Goal: Check status: Check status

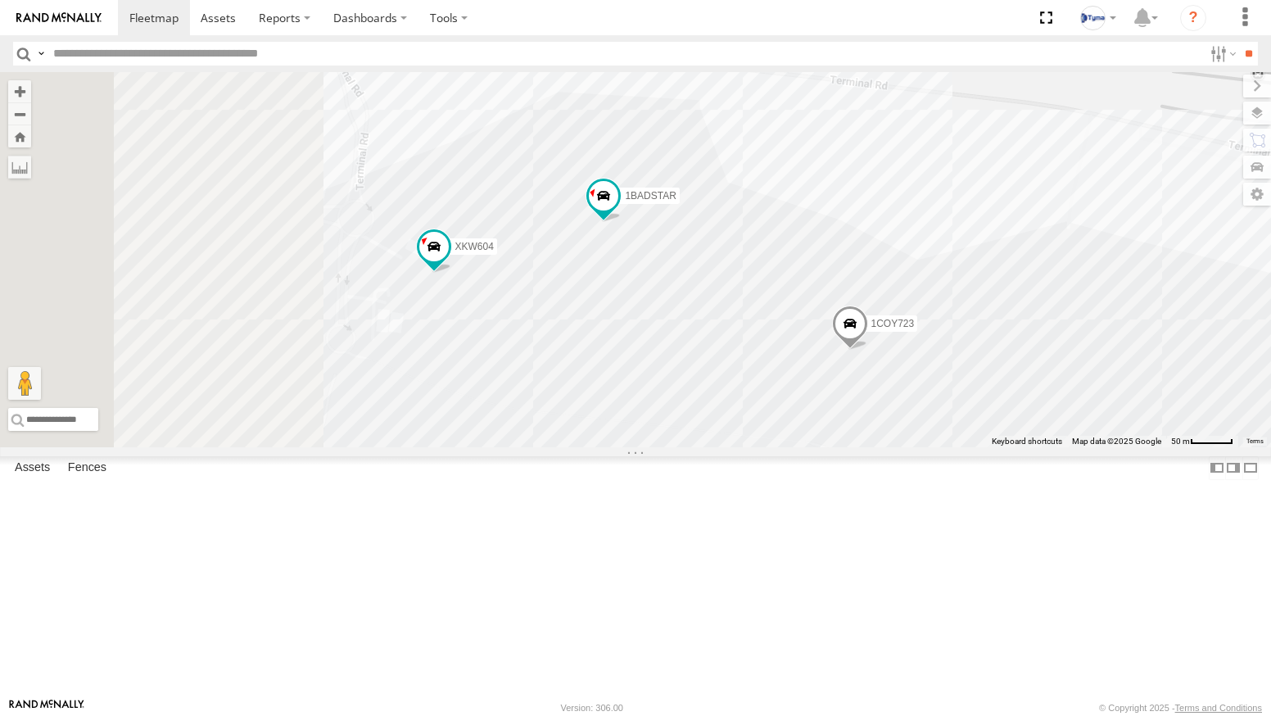
drag, startPoint x: 524, startPoint y: 355, endPoint x: 809, endPoint y: 401, distance: 289.6
click at [809, 401] on div "1COY723 XKW604 1BADSTAR BADSTAR" at bounding box center [635, 259] width 1271 height 375
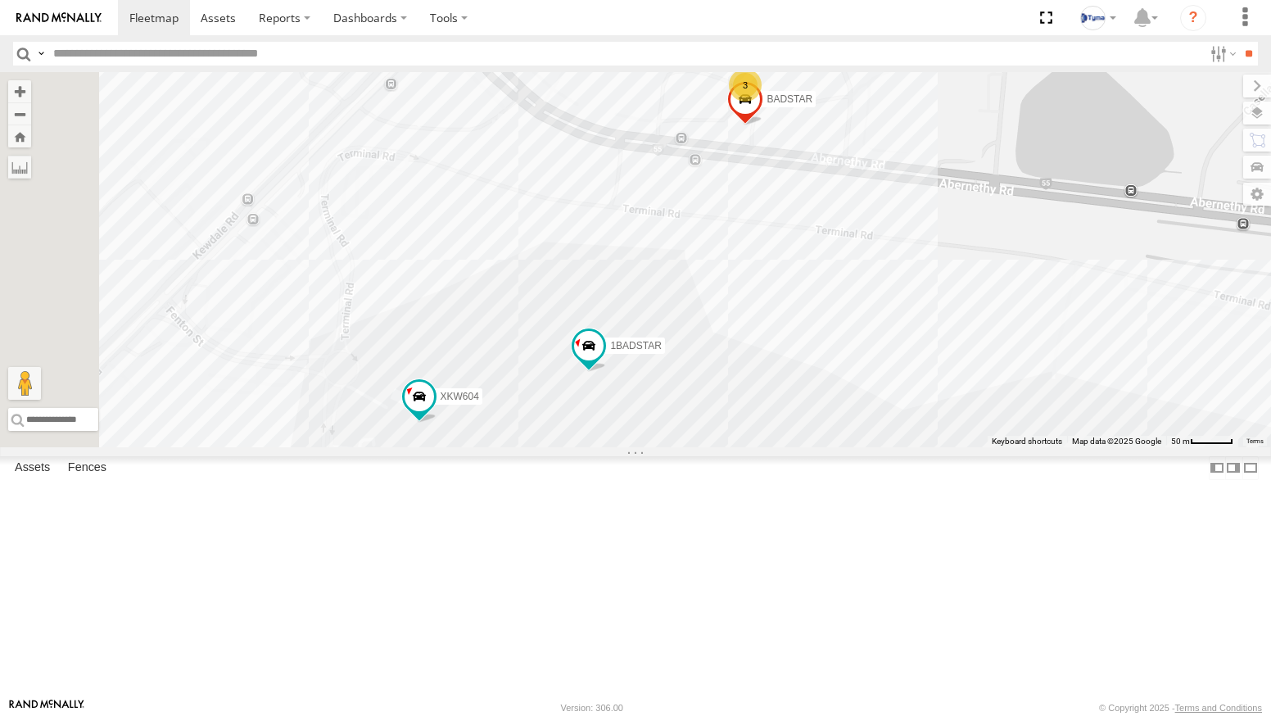
drag, startPoint x: 990, startPoint y: 291, endPoint x: 989, endPoint y: 347, distance: 56.6
click at [989, 347] on div "1COY723 XKW604 1BADSTAR BADSTAR 3" at bounding box center [635, 259] width 1271 height 375
click at [764, 125] on span at bounding box center [745, 103] width 36 height 44
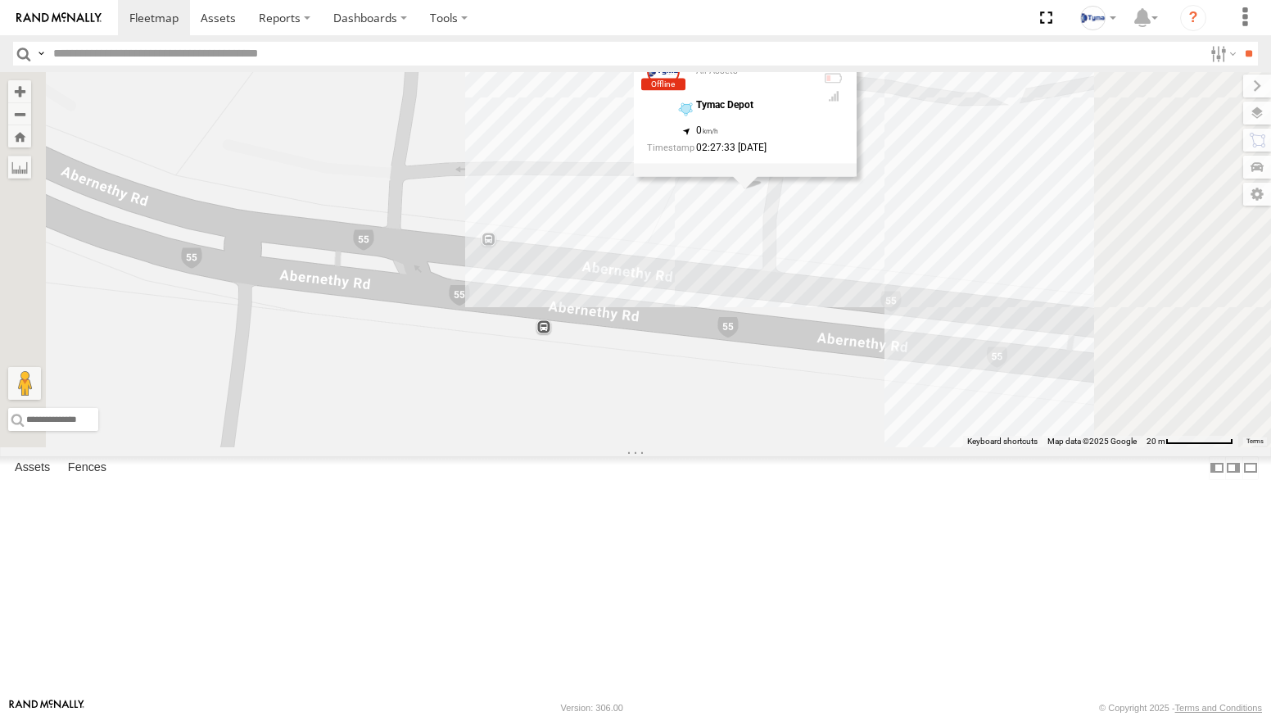
drag, startPoint x: 942, startPoint y: 261, endPoint x: 948, endPoint y: 358, distance: 97.7
click at [948, 358] on div "1COY723 XKW604 1BADSTAR BADSTAR BADSTAR All Assets Tymac Depot -31.98096 , 115.…" at bounding box center [635, 259] width 1271 height 375
click at [0, 0] on div "BADSTAR" at bounding box center [0, 0] width 0 height 0
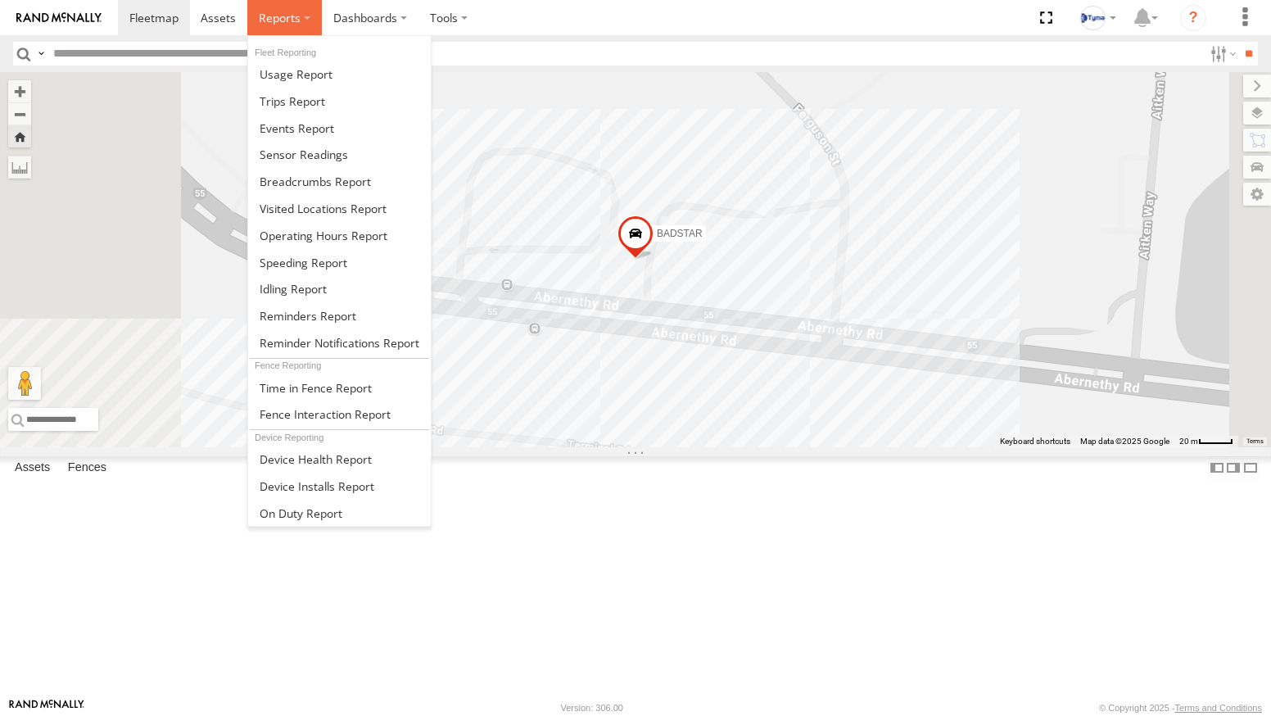
click at [288, 23] on span at bounding box center [280, 18] width 42 height 16
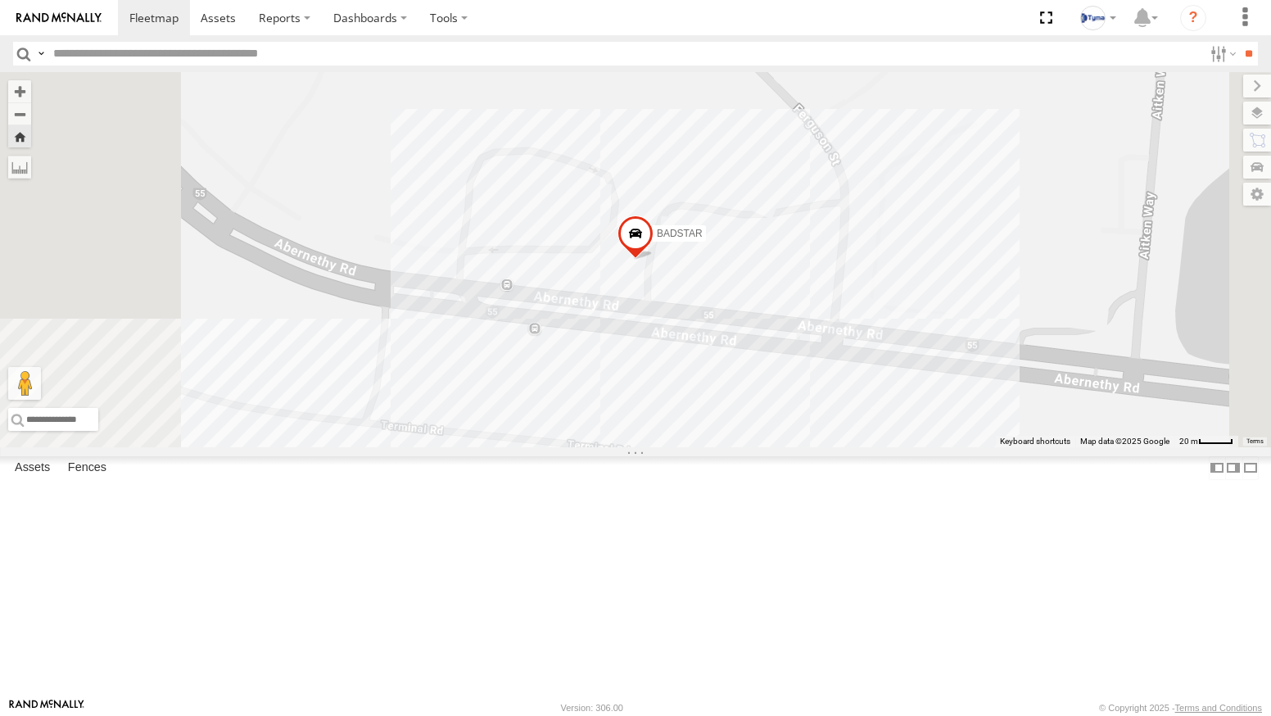
click at [651, 214] on div "BADSTAR" at bounding box center [635, 259] width 1271 height 375
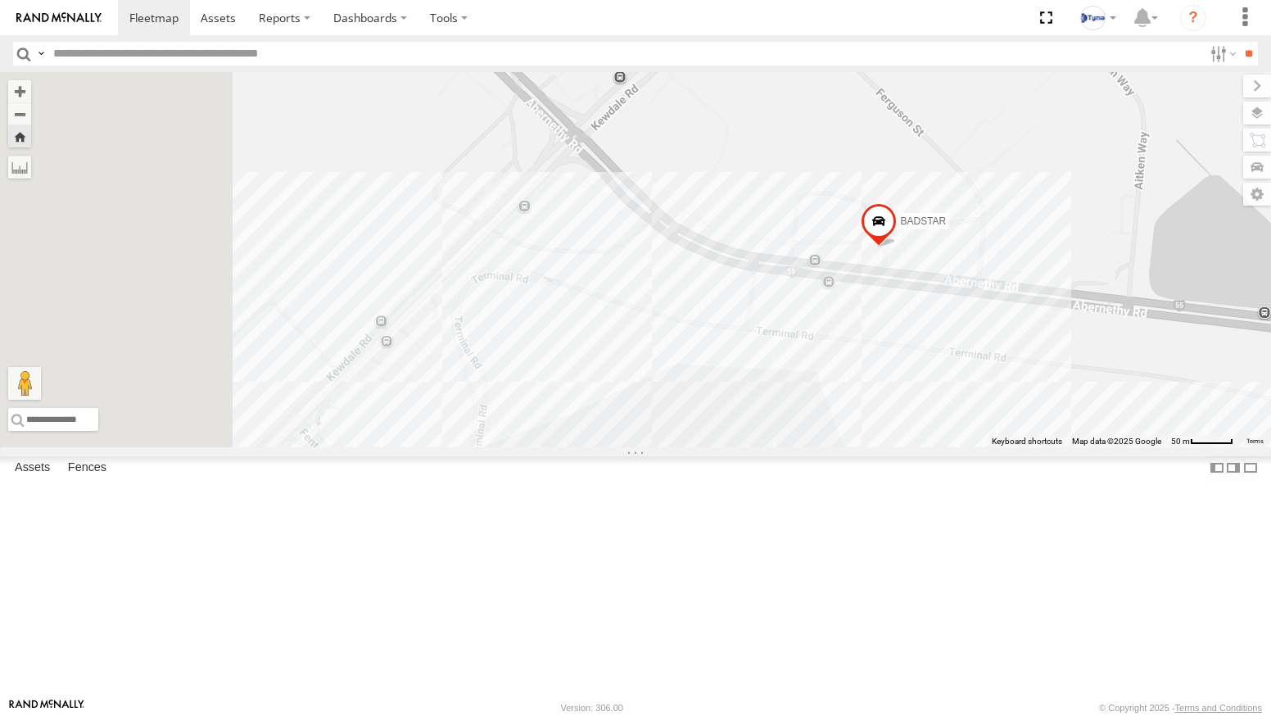
drag, startPoint x: 670, startPoint y: 409, endPoint x: 1044, endPoint y: 419, distance: 373.7
click at [1039, 421] on div "BADSTAR" at bounding box center [635, 259] width 1271 height 375
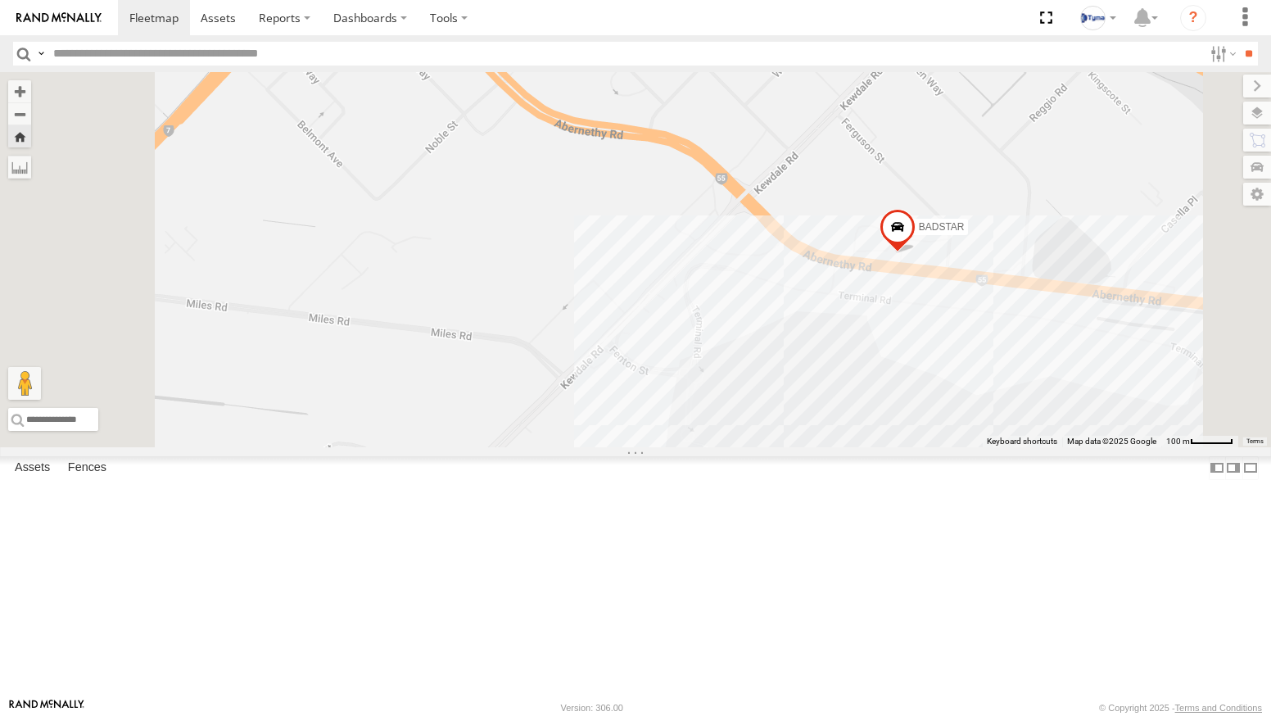
click at [62, 25] on link at bounding box center [59, 17] width 118 height 35
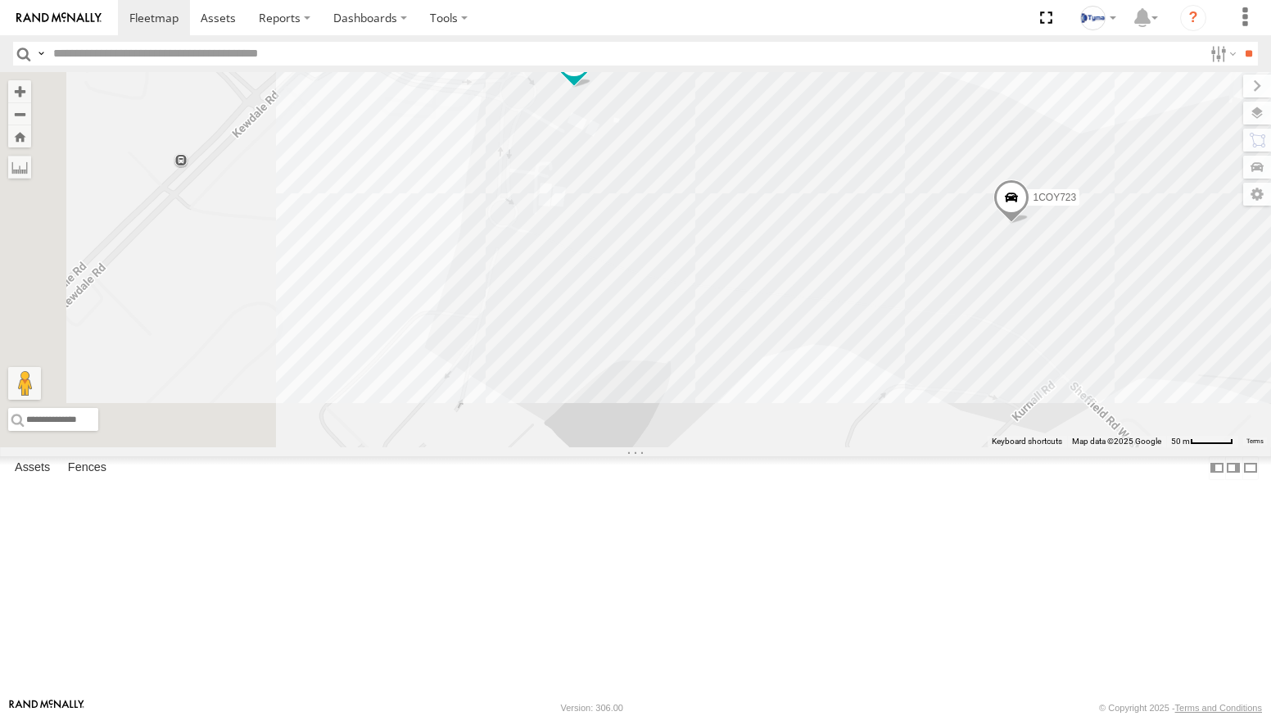
drag, startPoint x: 585, startPoint y: 259, endPoint x: 942, endPoint y: 473, distance: 416.3
click at [942, 447] on div "1COY723 XKW604 1BADSTAR" at bounding box center [635, 259] width 1271 height 375
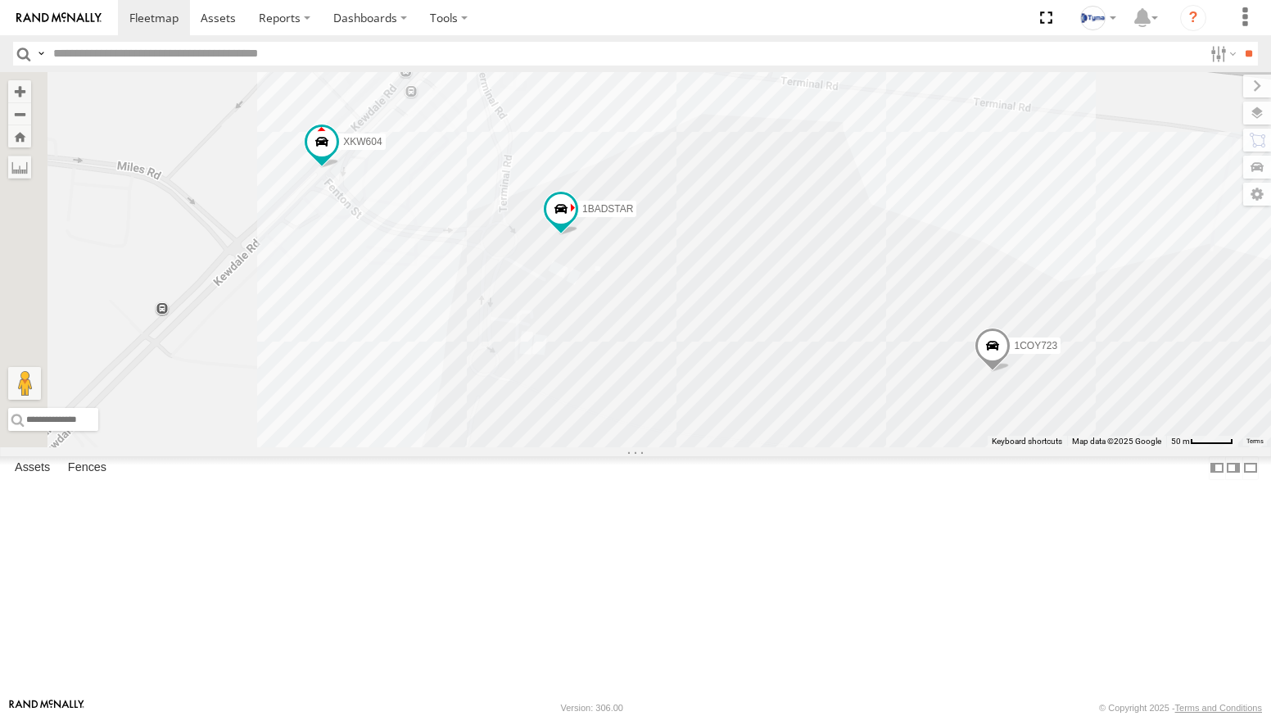
drag, startPoint x: 649, startPoint y: 250, endPoint x: 628, endPoint y: 370, distance: 122.3
click at [628, 370] on div "1COY723 XKW604 1BADSTAR" at bounding box center [635, 259] width 1271 height 375
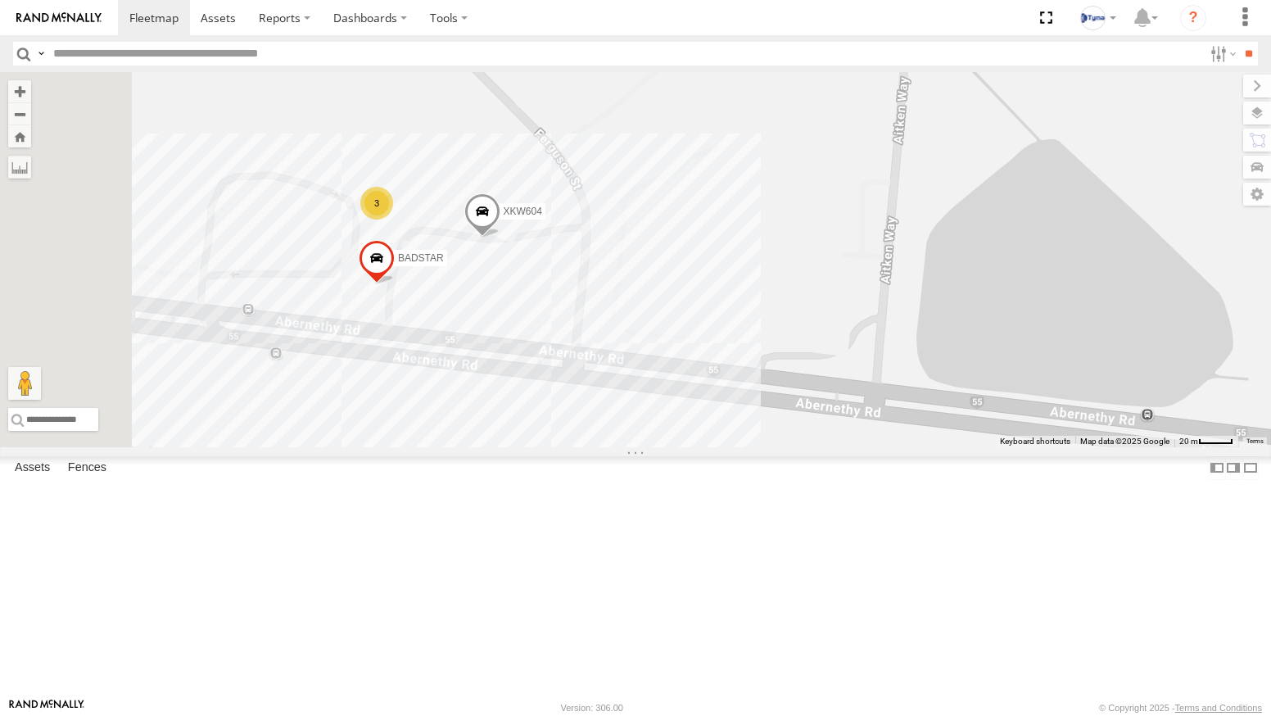
drag, startPoint x: 530, startPoint y: 293, endPoint x: 680, endPoint y: 274, distance: 151.1
click at [680, 274] on div "1COY723 1BADSTAR XKW604 BADSTAR 3" at bounding box center [635, 259] width 1271 height 375
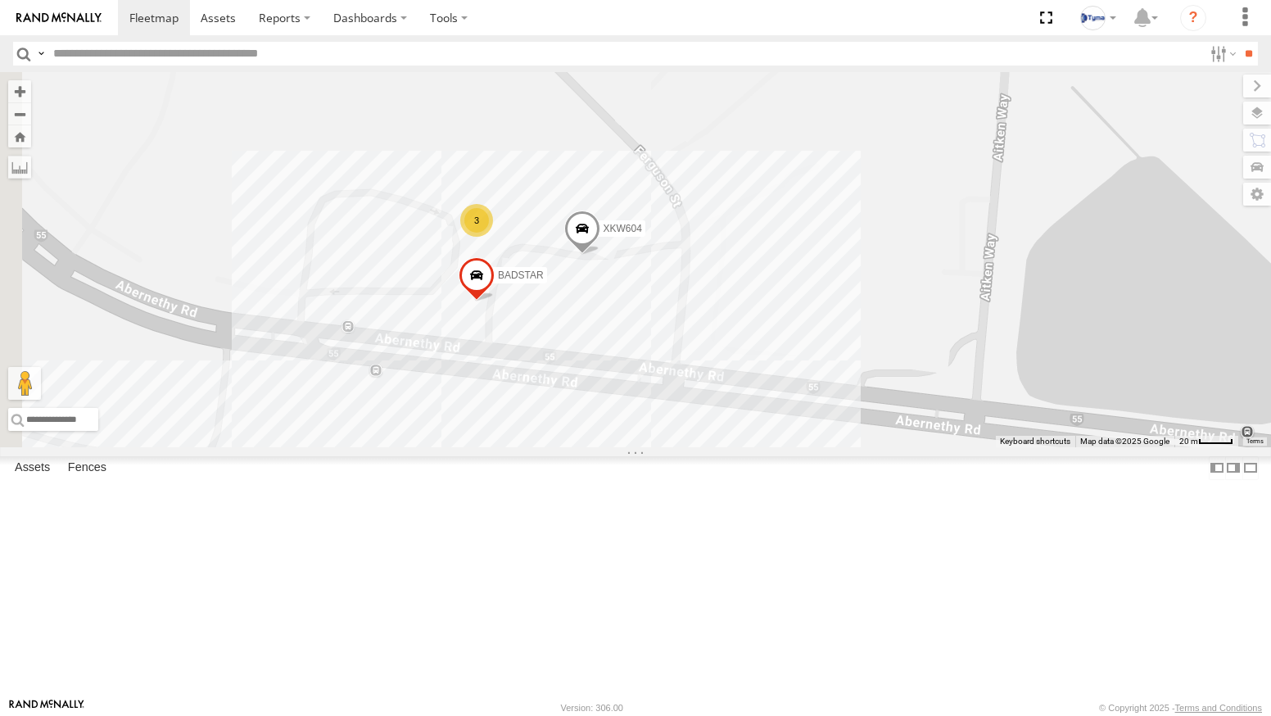
drag, startPoint x: 569, startPoint y: 545, endPoint x: 644, endPoint y: 534, distance: 75.3
click at [646, 447] on div "1COY723 1BADSTAR XKW604 BADSTAR 3" at bounding box center [635, 259] width 1271 height 375
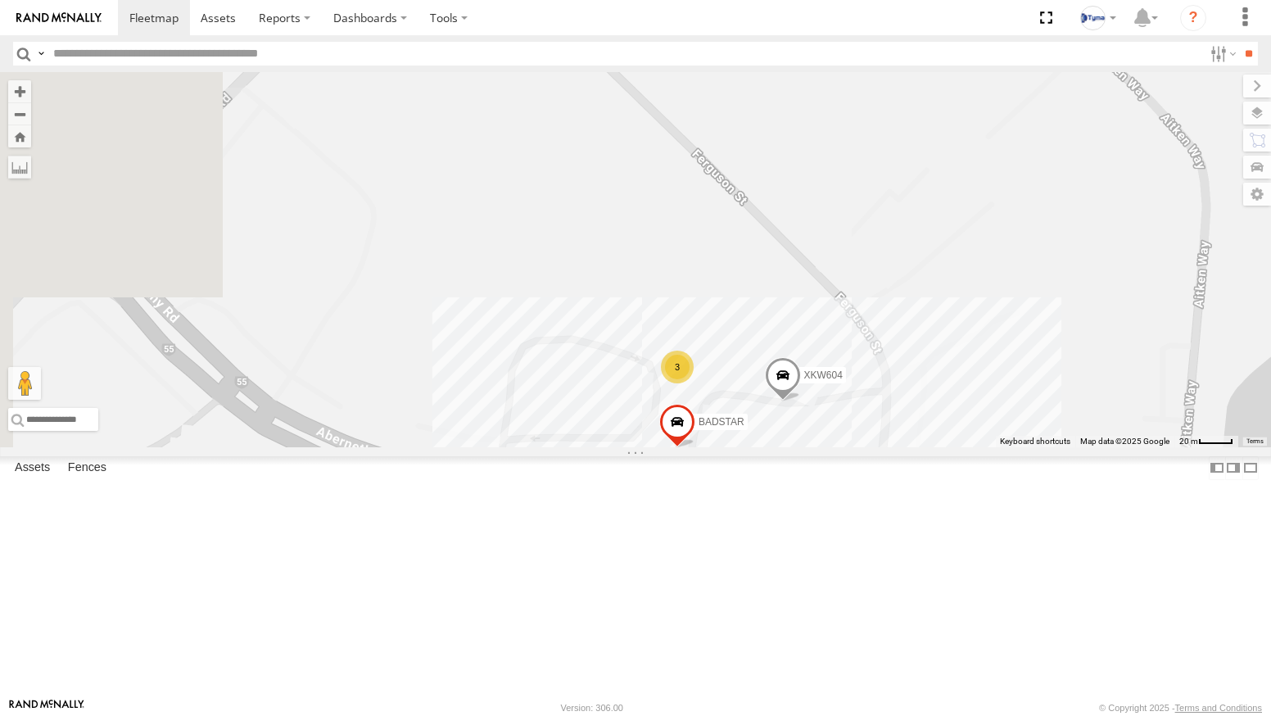
drag, startPoint x: 579, startPoint y: 330, endPoint x: 738, endPoint y: 499, distance: 231.8
click at [738, 447] on div "1COY723 1BADSTAR XKW604 BADSTAR 3" at bounding box center [635, 259] width 1271 height 375
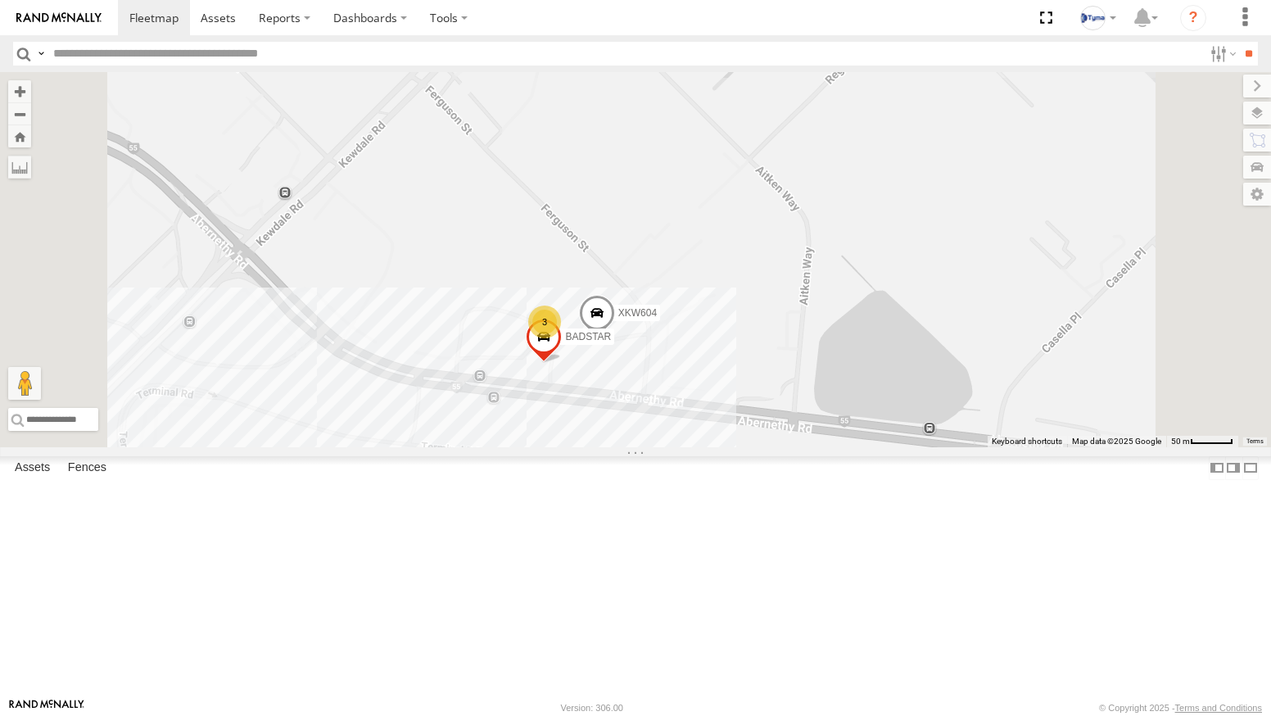
drag, startPoint x: 746, startPoint y: 523, endPoint x: 671, endPoint y: 441, distance: 110.8
click at [671, 441] on div "1COY723 1BADSTAR XKW604 BADSTAR 3" at bounding box center [635, 259] width 1271 height 375
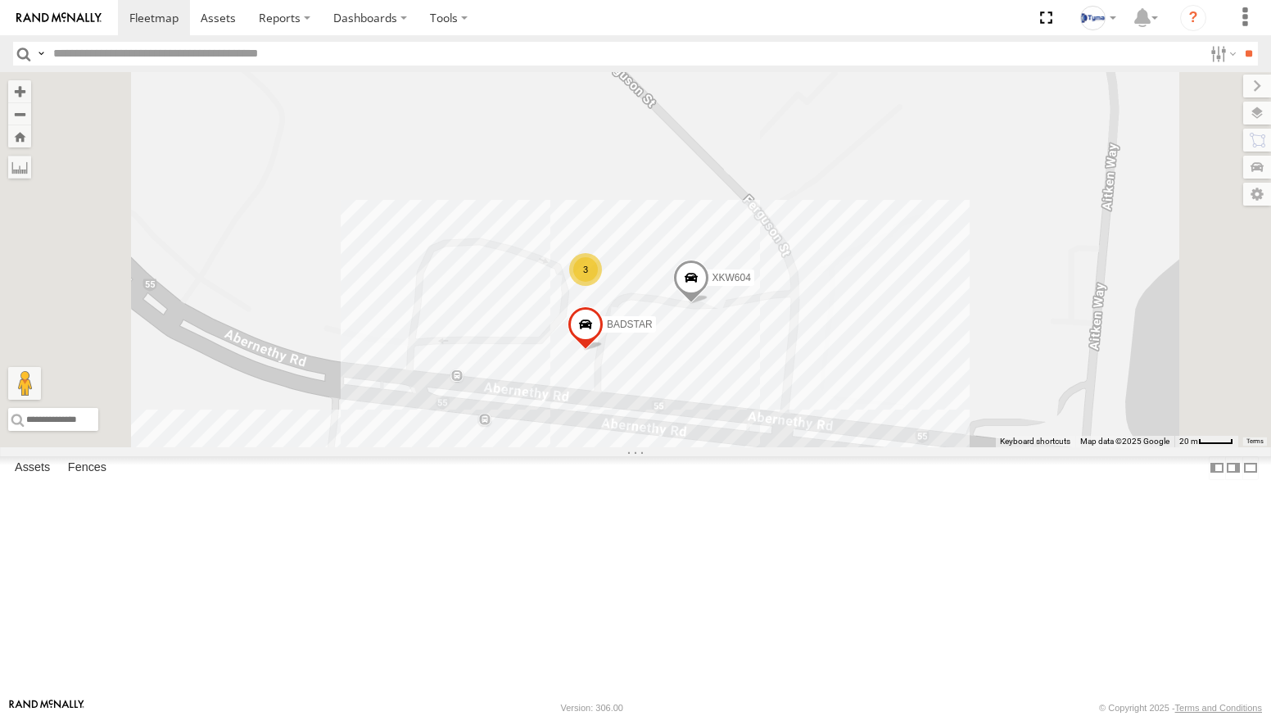
drag, startPoint x: 867, startPoint y: 589, endPoint x: 877, endPoint y: 605, distance: 19.5
click at [877, 447] on div "1COY723 1BADSTAR XKW604 BADSTAR 3" at bounding box center [635, 259] width 1271 height 375
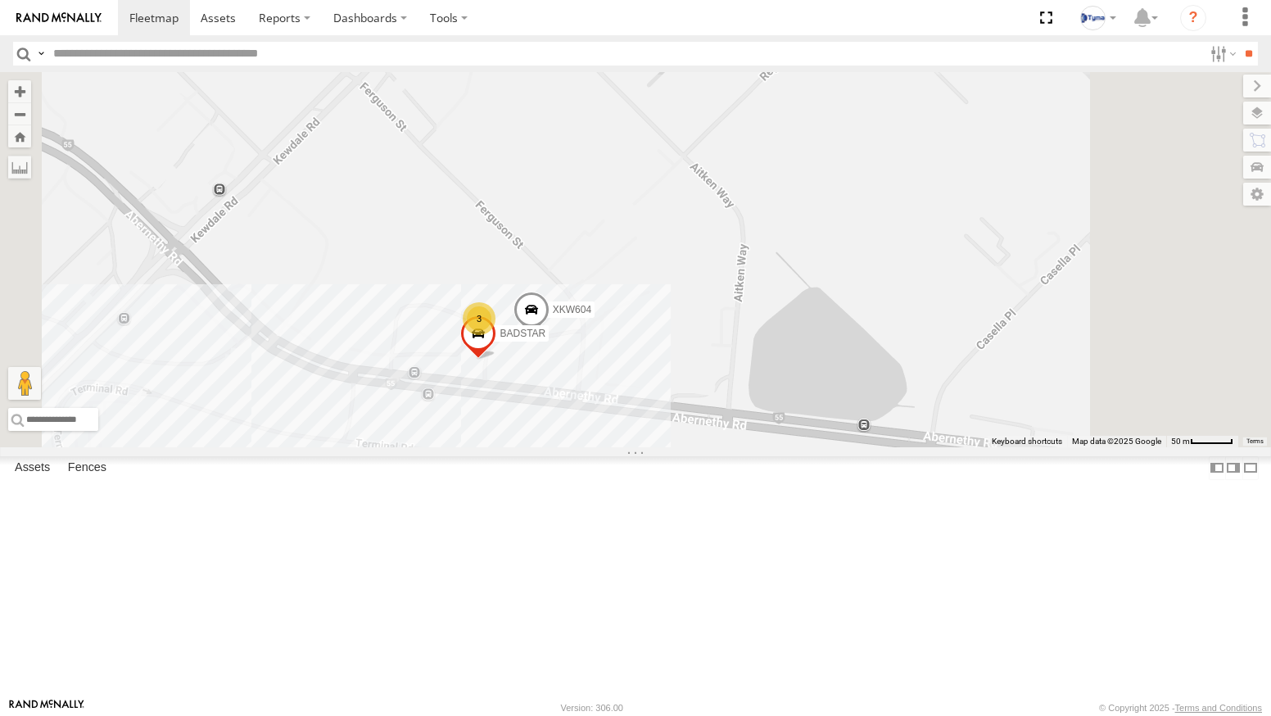
drag, startPoint x: 908, startPoint y: 459, endPoint x: 818, endPoint y: 378, distance: 120.7
click at [818, 378] on div "1COY723 1BADSTAR XKW604 BADSTAR 3" at bounding box center [635, 259] width 1271 height 375
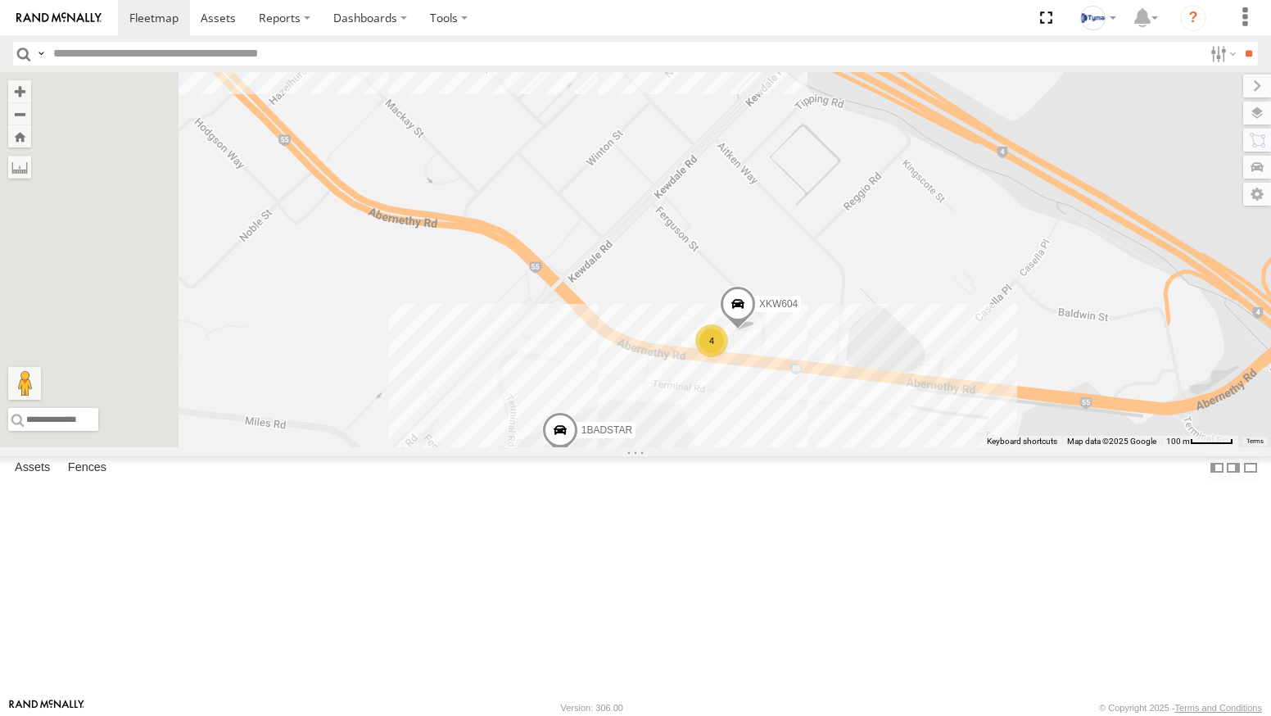
drag, startPoint x: 619, startPoint y: 448, endPoint x: 836, endPoint y: 484, distance: 220.1
click at [843, 447] on div "1COY723 1BADSTAR XKW604 4" at bounding box center [635, 259] width 1271 height 375
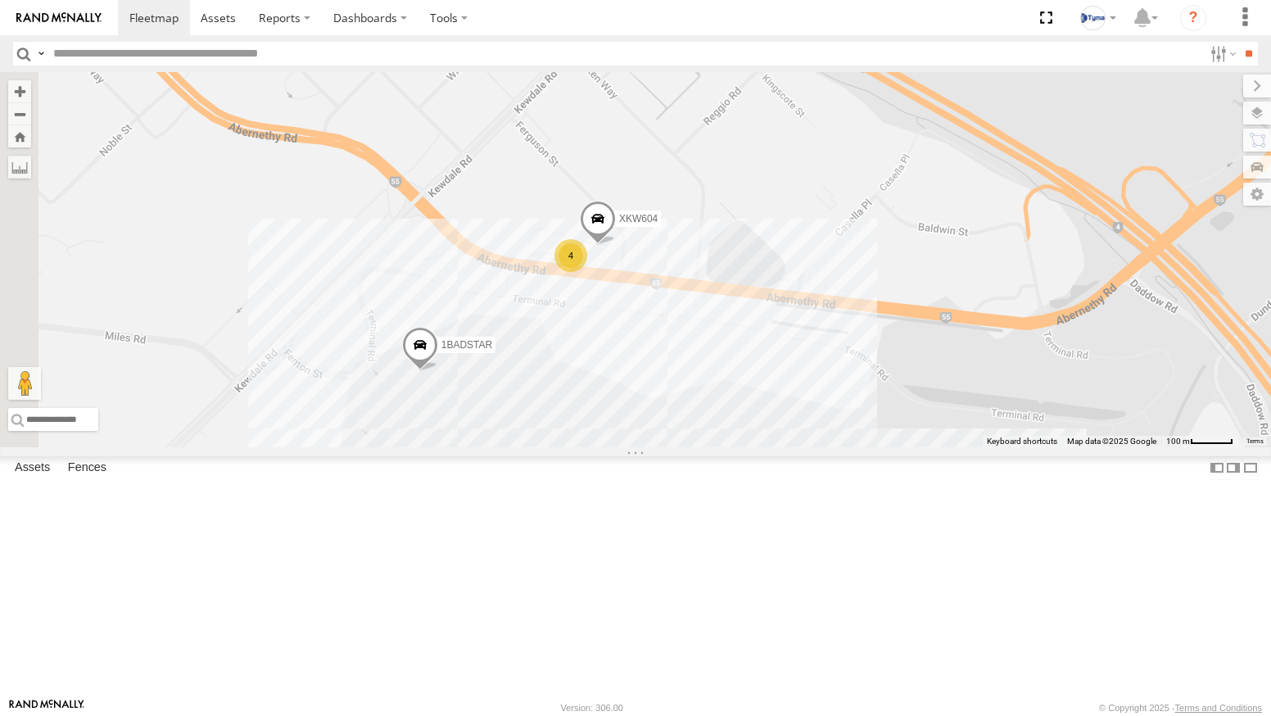
drag, startPoint x: 980, startPoint y: 547, endPoint x: 767, endPoint y: 406, distance: 255.8
click at [782, 418] on div "1COY723 1BADSTAR XKW604 4" at bounding box center [635, 259] width 1271 height 375
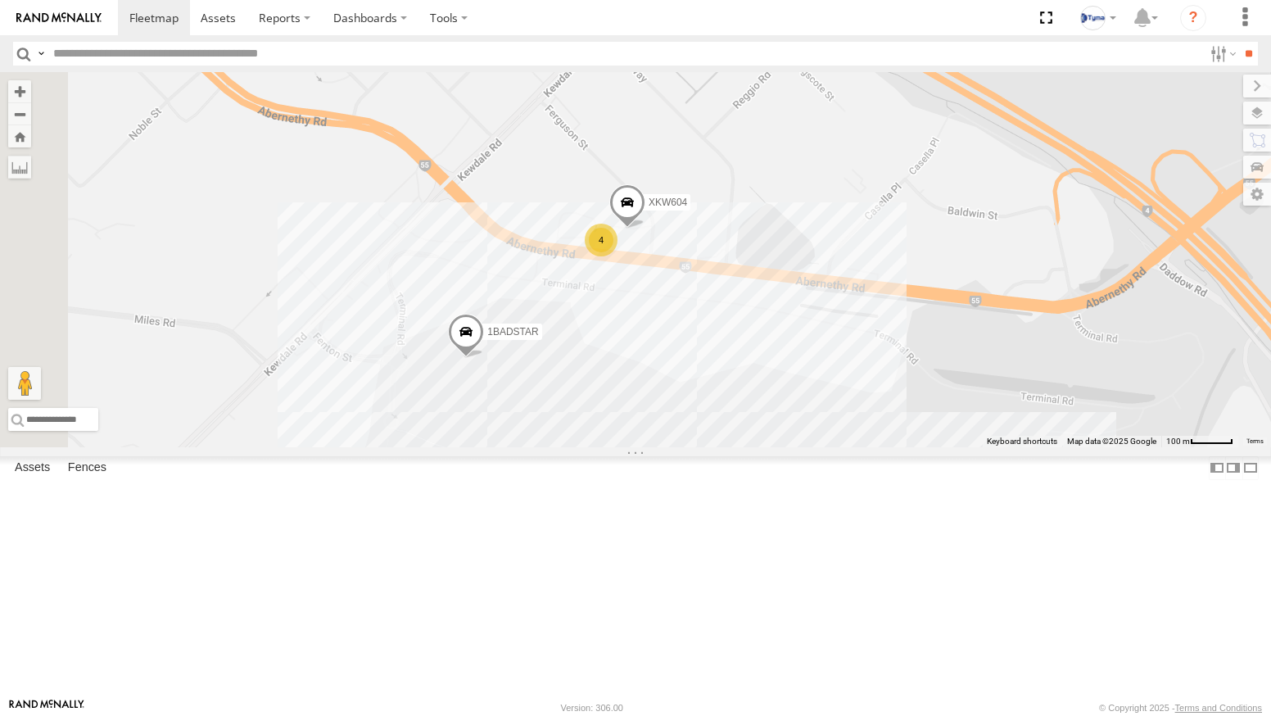
drag, startPoint x: 652, startPoint y: 363, endPoint x: 807, endPoint y: 454, distance: 179.6
click at [807, 447] on div "1COY723 1BADSTAR XKW604 4" at bounding box center [635, 259] width 1271 height 375
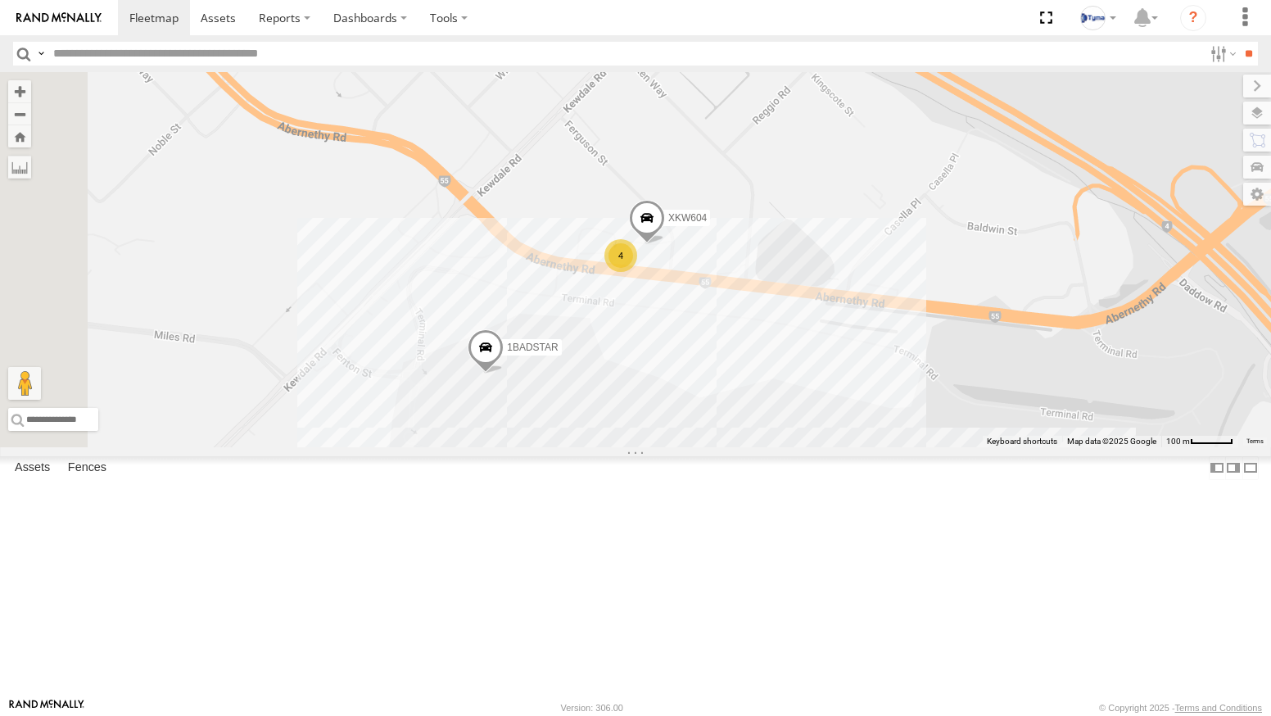
drag, startPoint x: 786, startPoint y: 403, endPoint x: 805, endPoint y: 422, distance: 26.1
click at [805, 422] on div "1COY723 1BADSTAR XKW604 4" at bounding box center [635, 259] width 1271 height 375
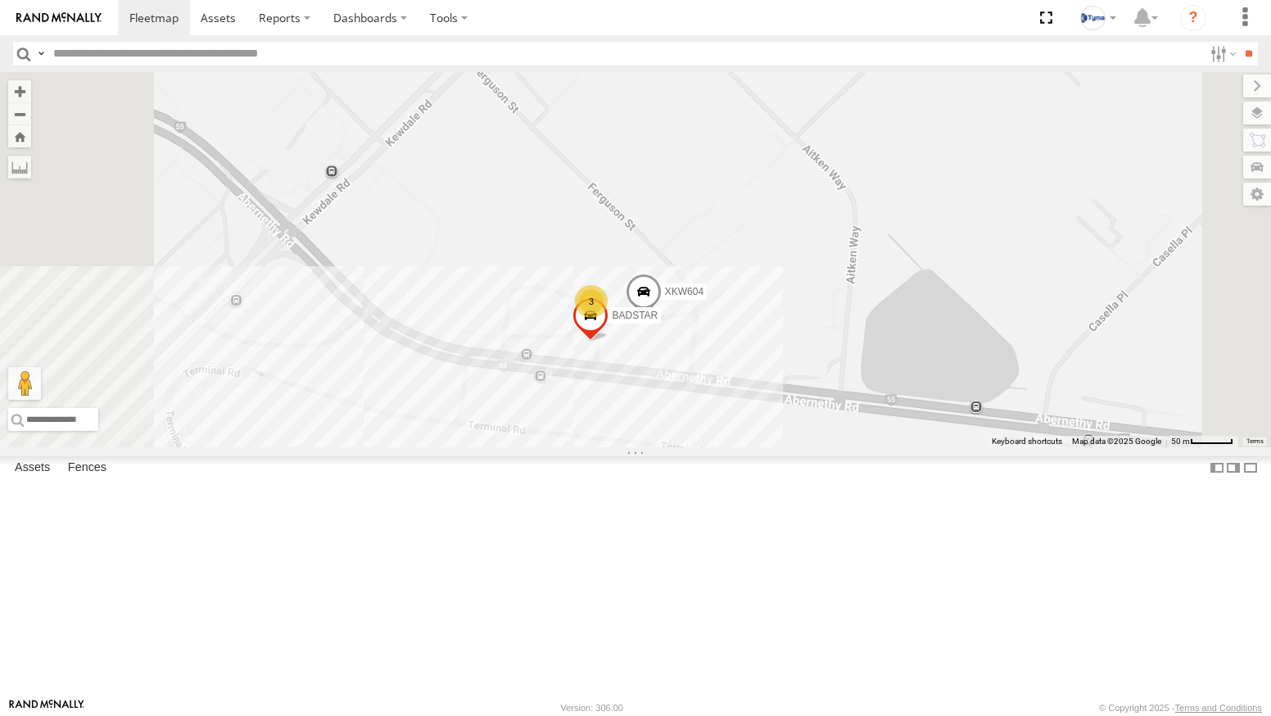
drag, startPoint x: 864, startPoint y: 443, endPoint x: 864, endPoint y: 549, distance: 105.7
click at [864, 447] on div "1COY723 1BADSTAR XKW604 BADSTAR 3" at bounding box center [635, 259] width 1271 height 375
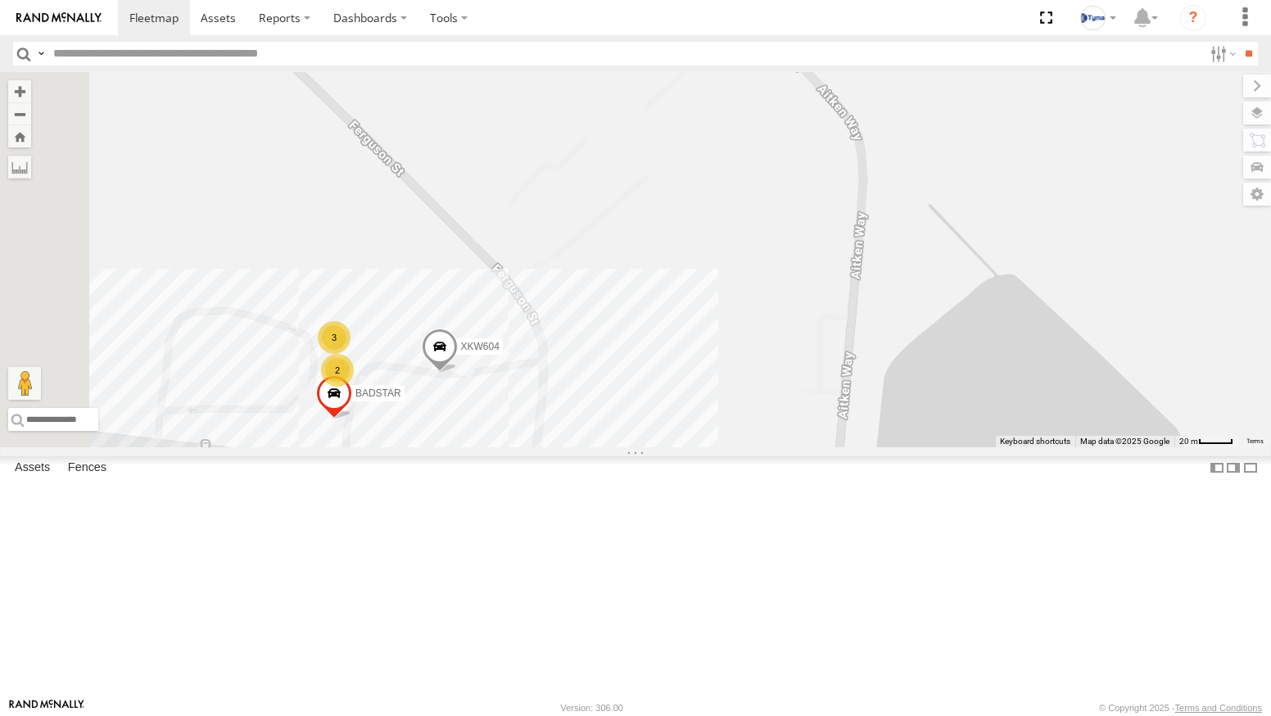
drag, startPoint x: 818, startPoint y: 487, endPoint x: 913, endPoint y: 448, distance: 102.8
click at [913, 447] on div "XKW604 BADSTAR 2 3" at bounding box center [635, 259] width 1271 height 375
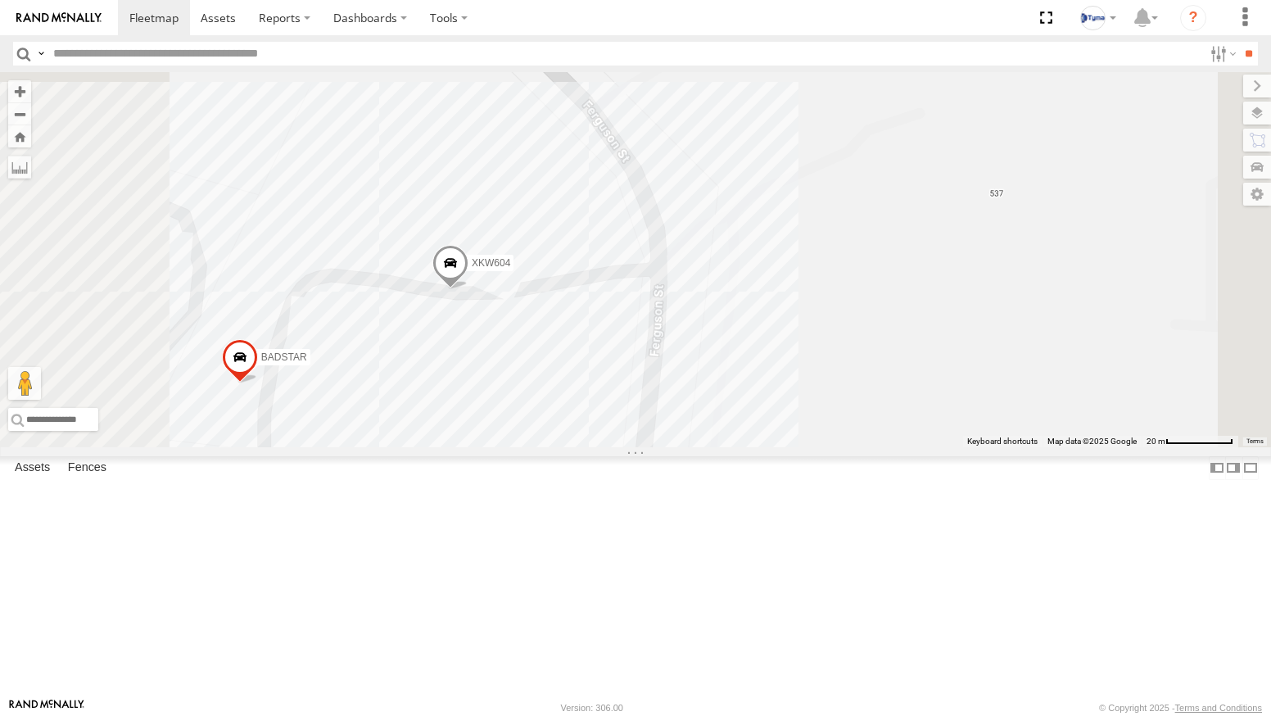
drag, startPoint x: 873, startPoint y: 510, endPoint x: 1036, endPoint y: 443, distance: 175.6
click at [1036, 443] on div "XKW604 BADSTAR" at bounding box center [635, 259] width 1271 height 375
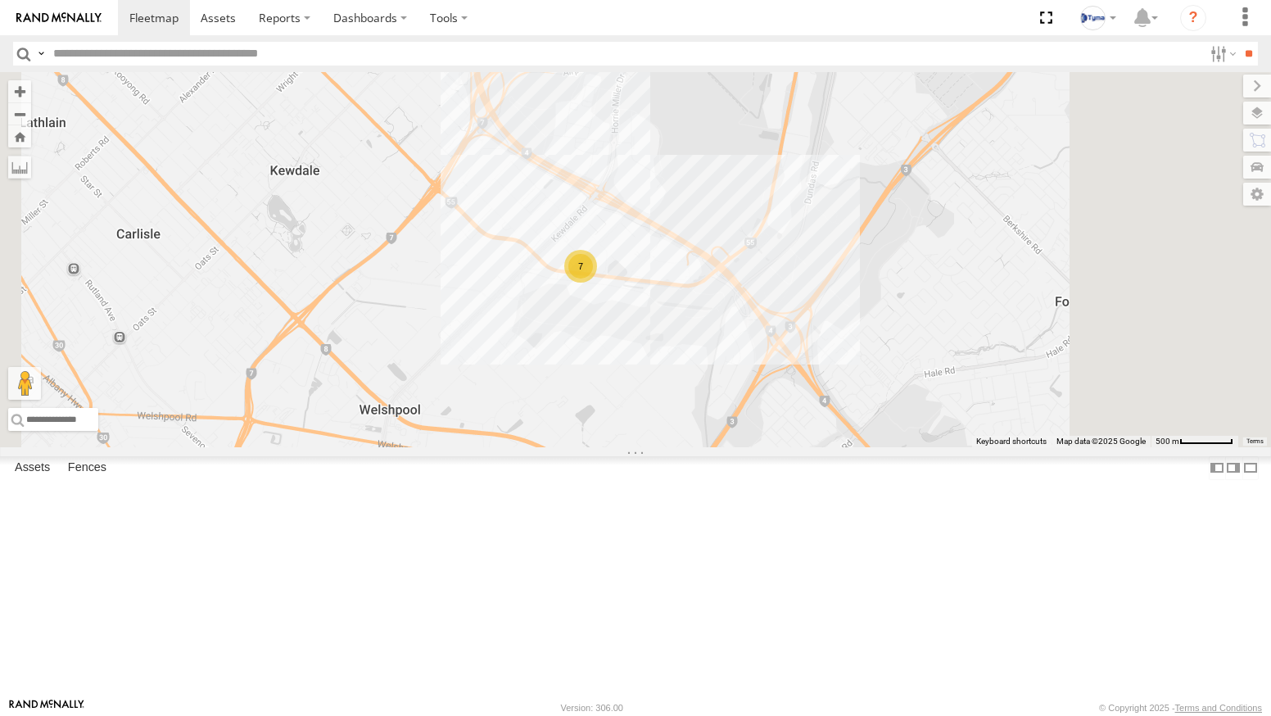
drag, startPoint x: 791, startPoint y: 365, endPoint x: 721, endPoint y: 360, distance: 70.6
click at [721, 360] on div "7" at bounding box center [635, 259] width 1271 height 375
